Goal: Complete application form

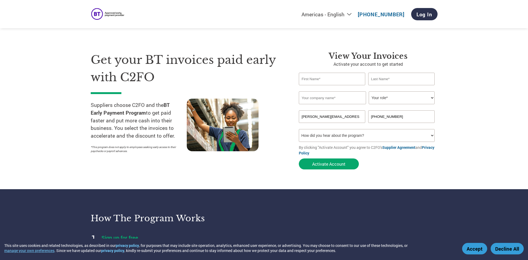
click at [315, 80] on input "text" at bounding box center [332, 79] width 67 height 13
type input "David"
type input "Liu"
type input "SuccessKPI"
click at [424, 97] on select "Your role* CFO Controller Credit Manager Finance Director Treasurer CEO Preside…" at bounding box center [402, 97] width 66 height 13
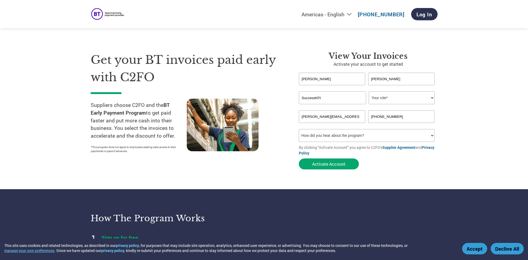
select select "CFO"
click at [369, 91] on select "Your role* CFO Controller Credit Manager Finance Director Treasurer CEO Preside…" at bounding box center [402, 97] width 66 height 13
click at [417, 119] on input "+1866 676-0445" at bounding box center [401, 116] width 67 height 13
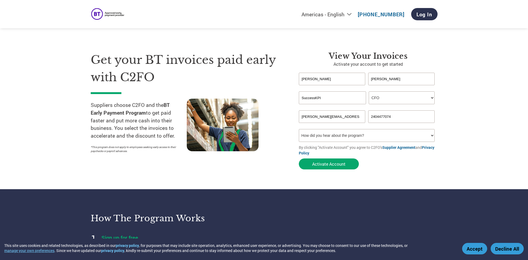
type input "2404477074"
click at [466, 98] on section "Get your BT invoices paid early with C2FO Suppliers choose C2FO and the BT Earl…" at bounding box center [264, 105] width 528 height 168
click at [405, 133] on select "How did you hear about the program? Received a letter Email Social Media Online…" at bounding box center [367, 135] width 136 height 13
select select "Other"
click at [299, 129] on select "How did you hear about the program? Received a letter Email Social Media Online…" at bounding box center [367, 135] width 136 height 13
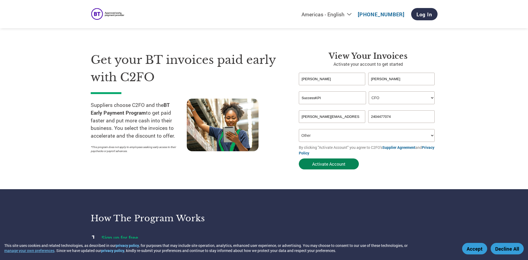
click at [343, 164] on button "Activate Account" at bounding box center [329, 163] width 60 height 11
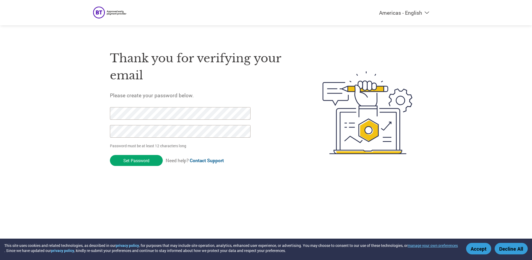
click at [35, 194] on html "This site uses cookies and related technologies, as described in our privacy po…" at bounding box center [266, 102] width 532 height 204
click at [132, 120] on div at bounding box center [177, 125] width 135 height 36
click at [8, 104] on div "Americas - English Américas - Español [GEOGRAPHIC_DATA] - Português Amériques -…" at bounding box center [266, 91] width 532 height 182
click at [124, 162] on input "Set Password" at bounding box center [136, 160] width 53 height 11
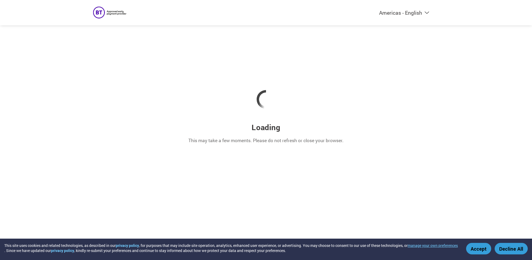
drag, startPoint x: 29, startPoint y: 48, endPoint x: 33, endPoint y: 44, distance: 5.7
click at [29, 48] on div "Americas - English Américas - Español [GEOGRAPHIC_DATA] - Português Amériques -…" at bounding box center [266, 91] width 532 height 182
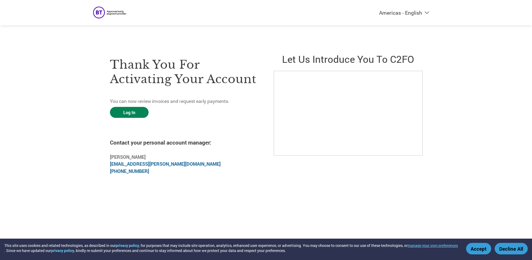
click at [131, 109] on link "Log In" at bounding box center [129, 112] width 39 height 11
